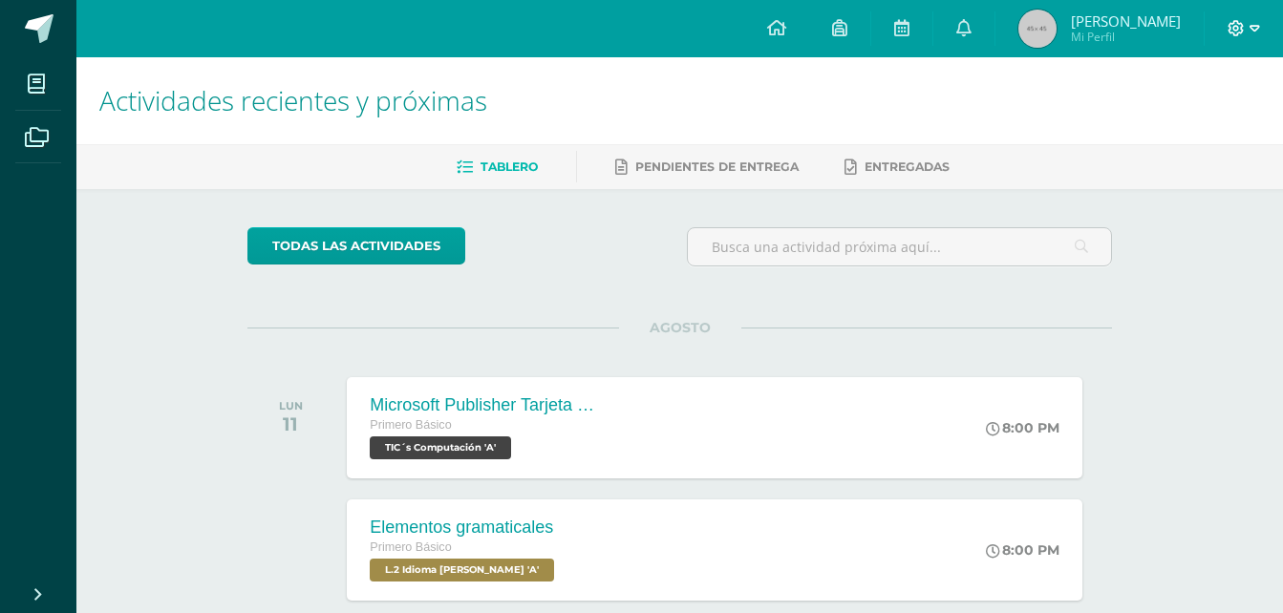
click at [1253, 25] on icon at bounding box center [1254, 28] width 11 height 17
click at [1154, 139] on link "Cerrar sesión" at bounding box center [1184, 131] width 151 height 28
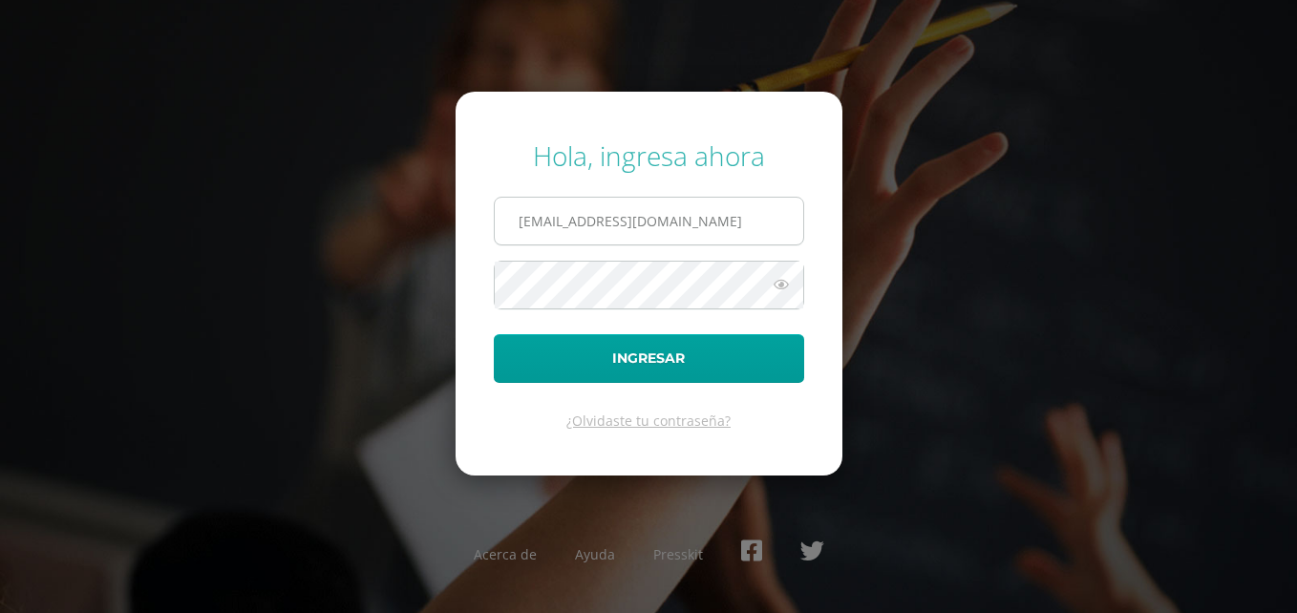
click at [726, 224] on input "2021199@laestrella.edu.gt" at bounding box center [649, 221] width 309 height 47
type input "2021014@laestrella.edu.gt"
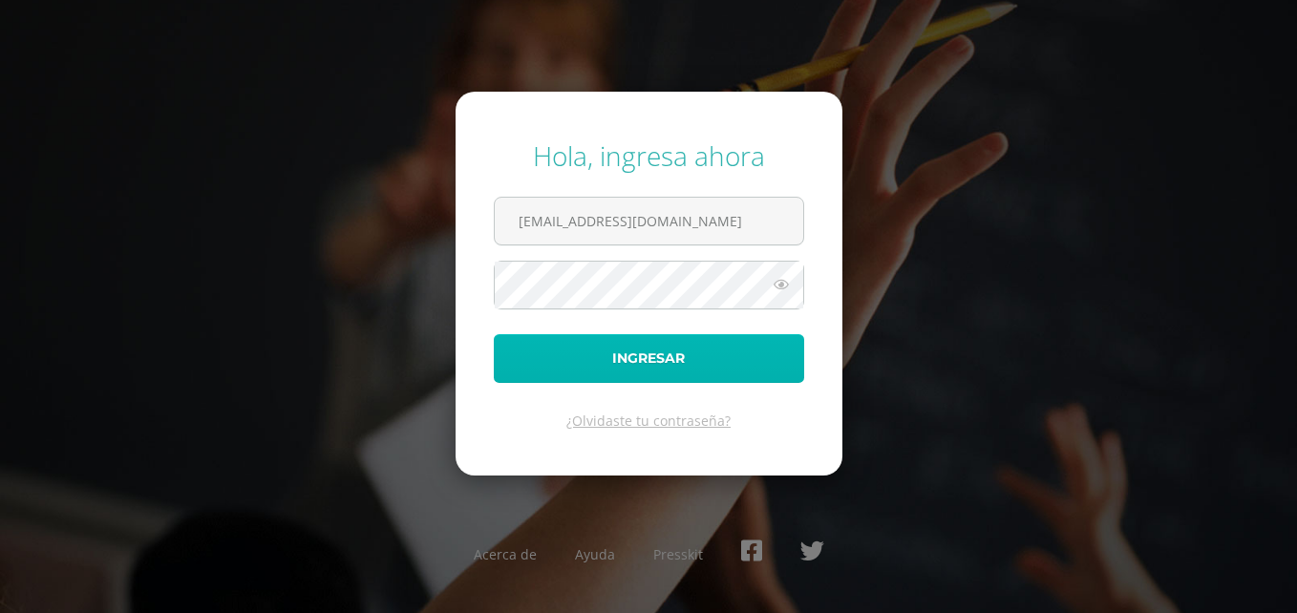
click at [621, 349] on button "Ingresar" at bounding box center [649, 358] width 310 height 49
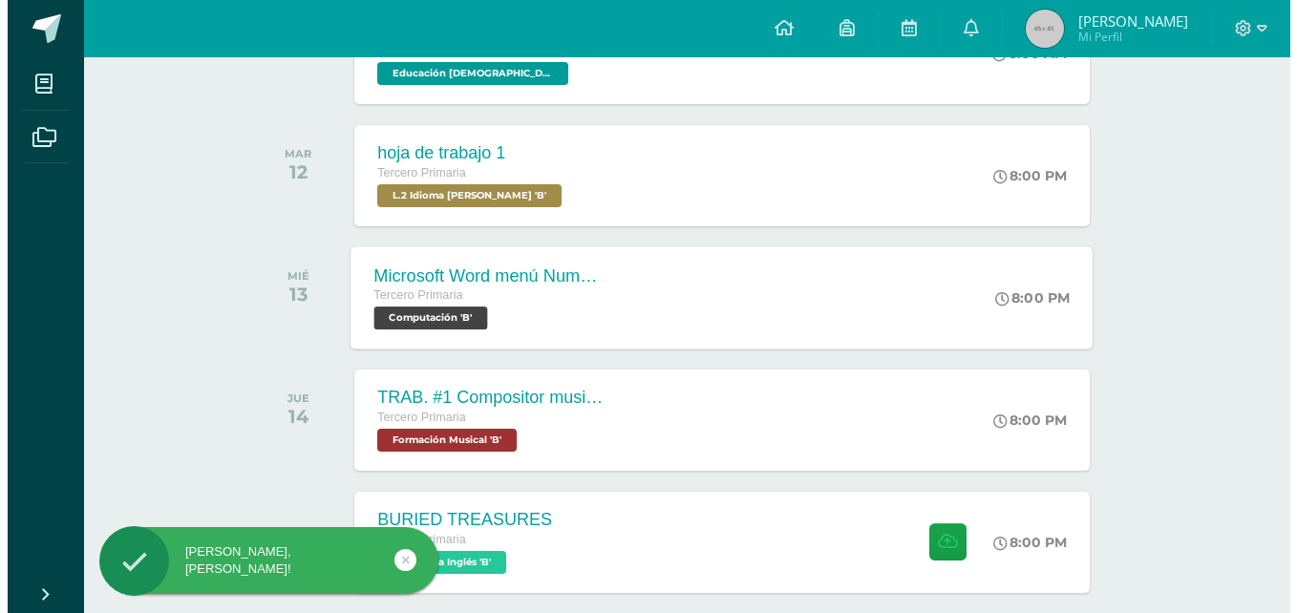
scroll to position [382, 0]
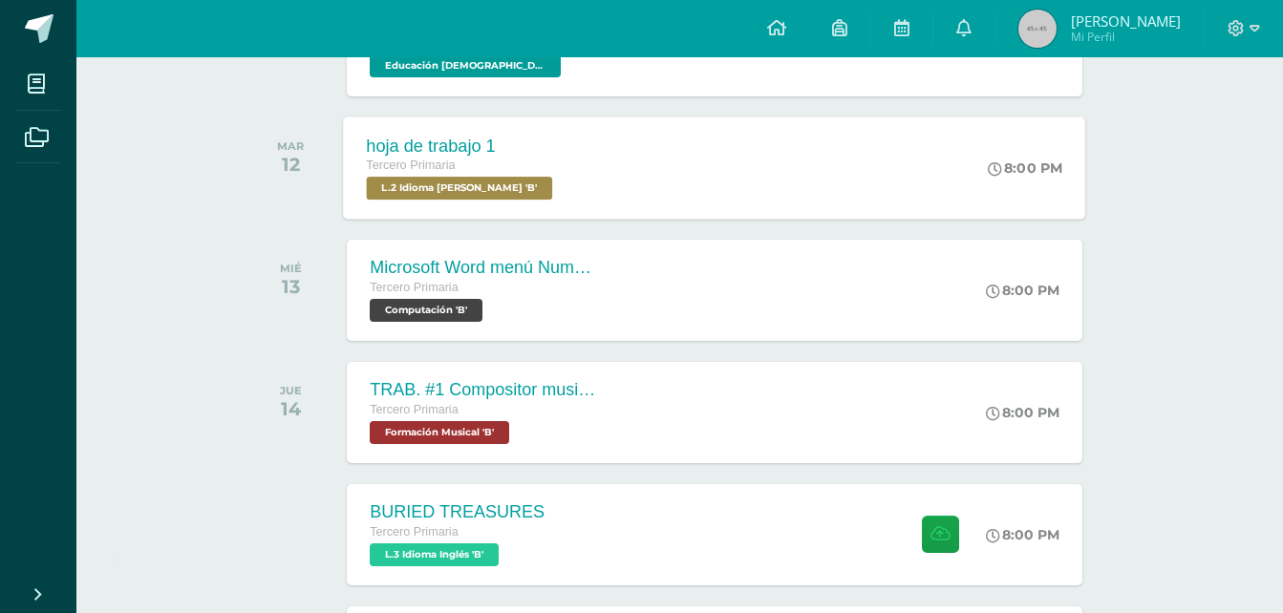
click at [465, 183] on span "L.2 Idioma [PERSON_NAME] 'B'" at bounding box center [460, 188] width 186 height 23
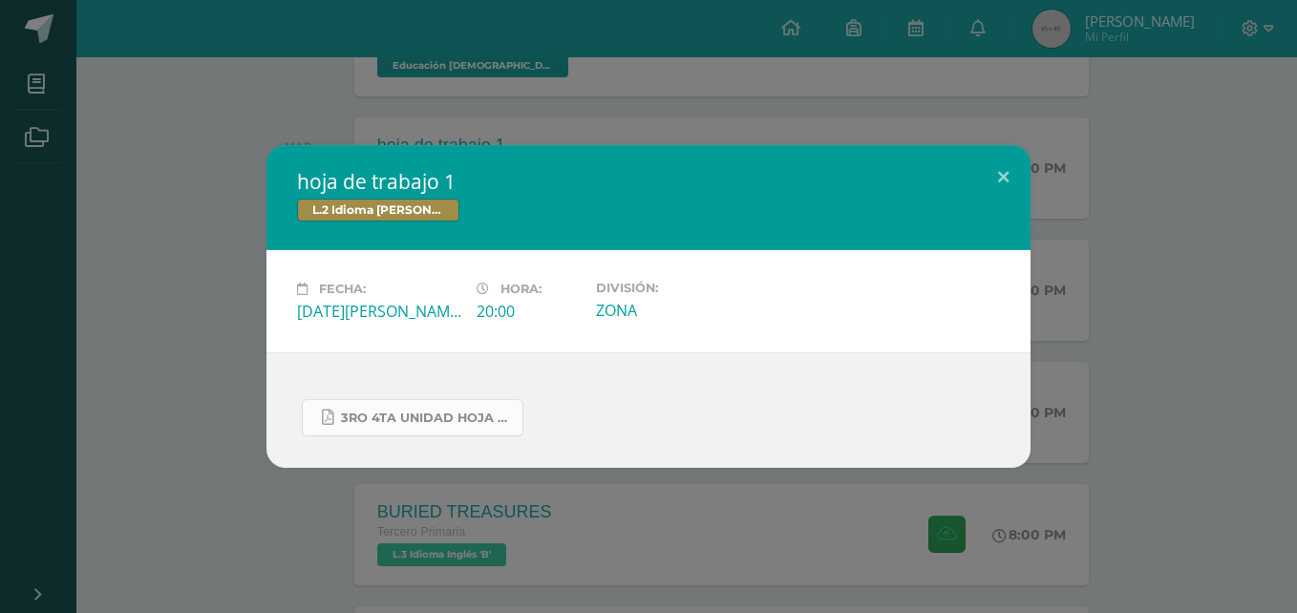
click at [452, 419] on span "3ro 4ta unidad hoja de trabajo.pdf" at bounding box center [427, 418] width 172 height 15
